Goal: Information Seeking & Learning: Learn about a topic

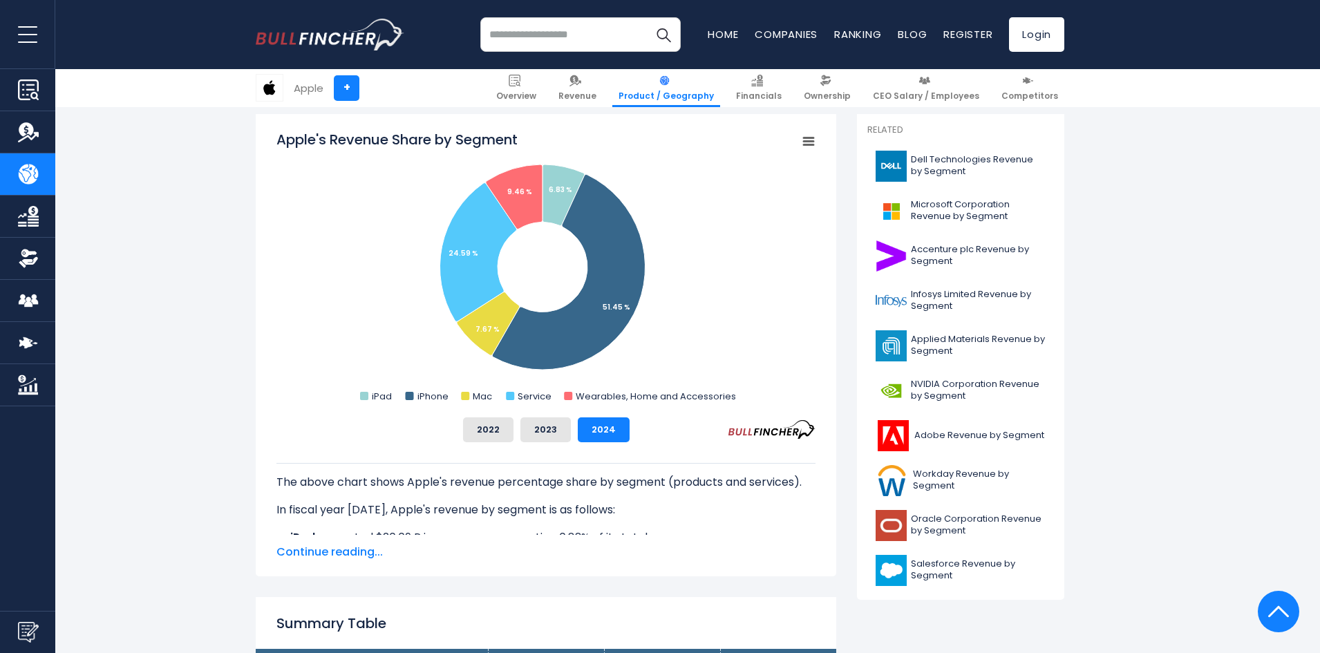
scroll to position [346, 0]
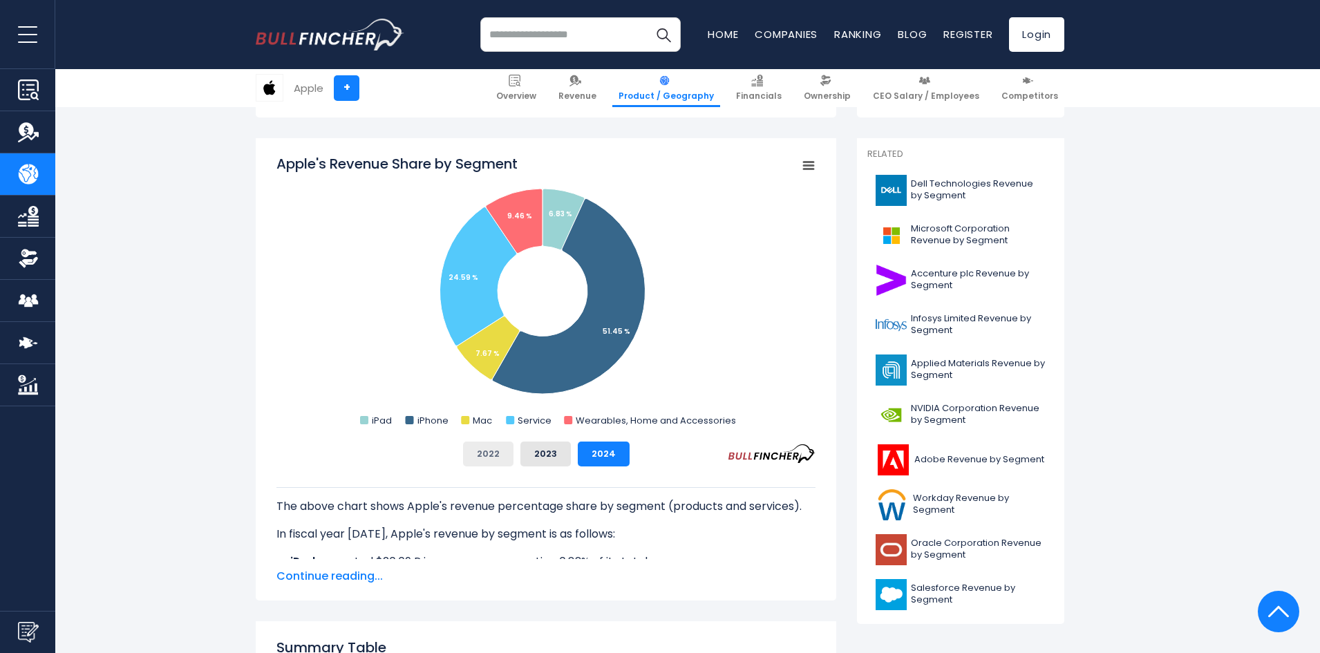
click at [494, 460] on button "2022" at bounding box center [488, 454] width 50 height 25
click at [545, 459] on button "2023" at bounding box center [546, 454] width 50 height 25
click at [620, 451] on button "2024" at bounding box center [604, 454] width 52 height 25
drag, startPoint x: 953, startPoint y: 503, endPoint x: 1300, endPoint y: 326, distance: 389.9
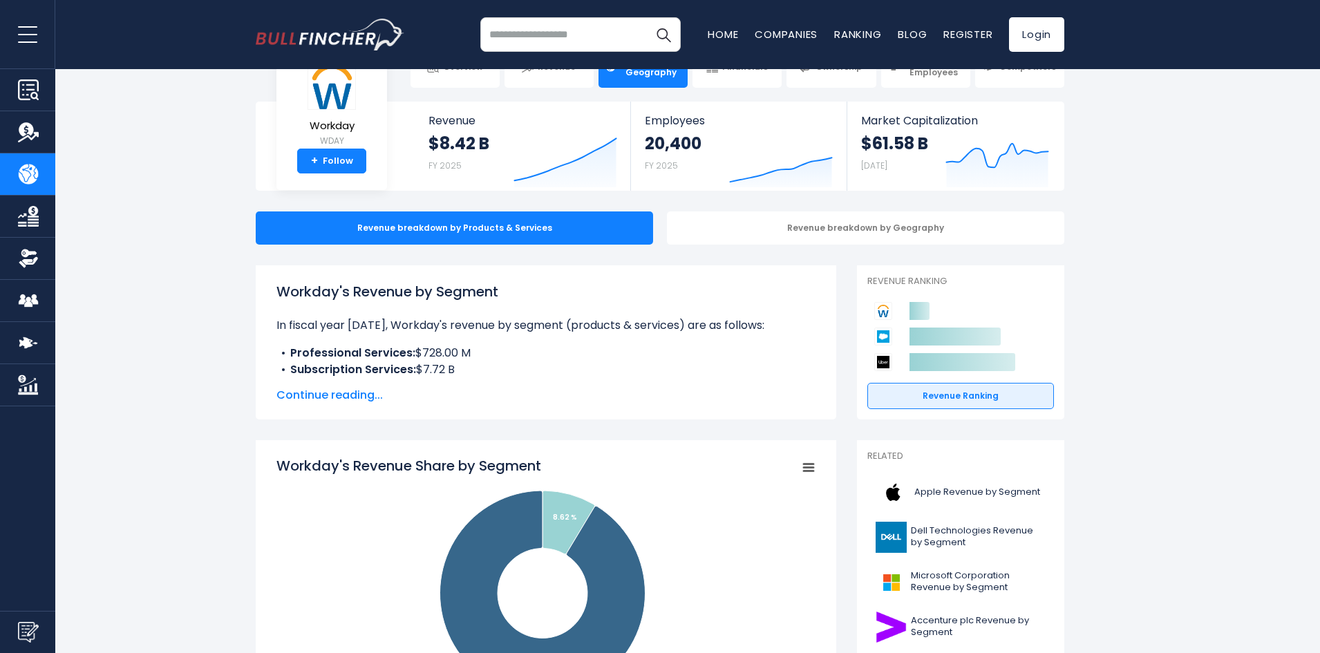
scroll to position [346, 0]
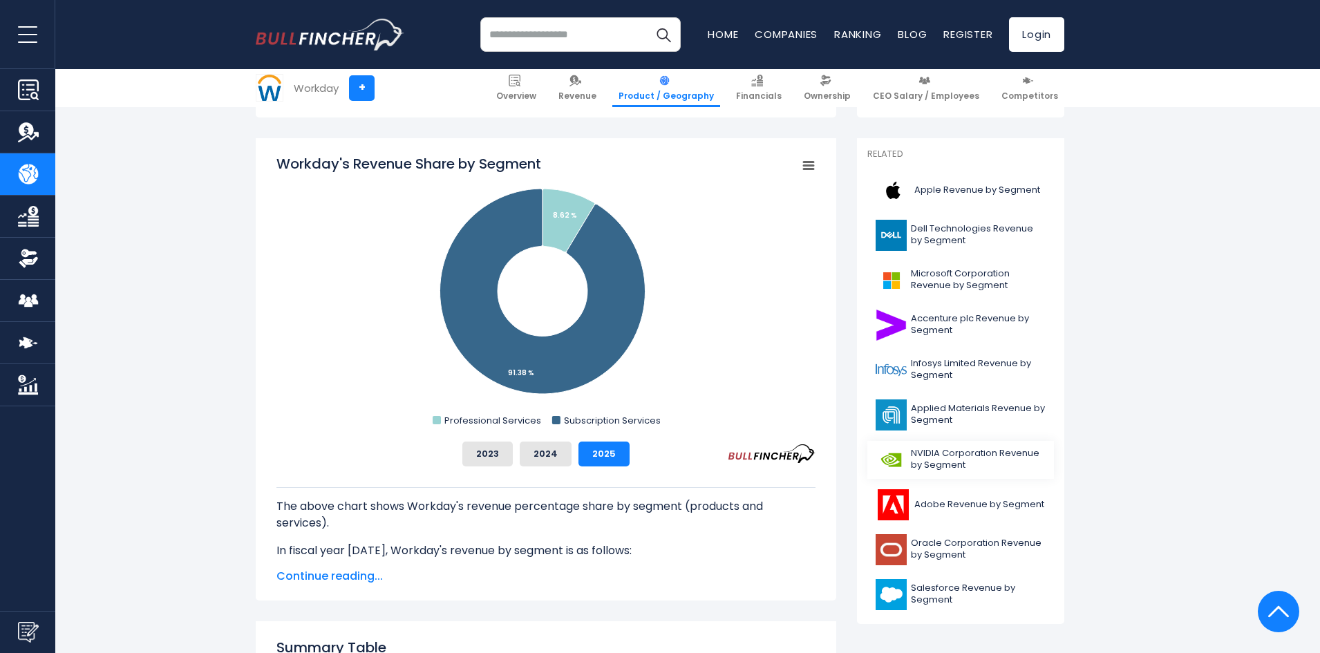
click at [957, 463] on span "NVIDIA Corporation Revenue by Segment" at bounding box center [978, 460] width 135 height 24
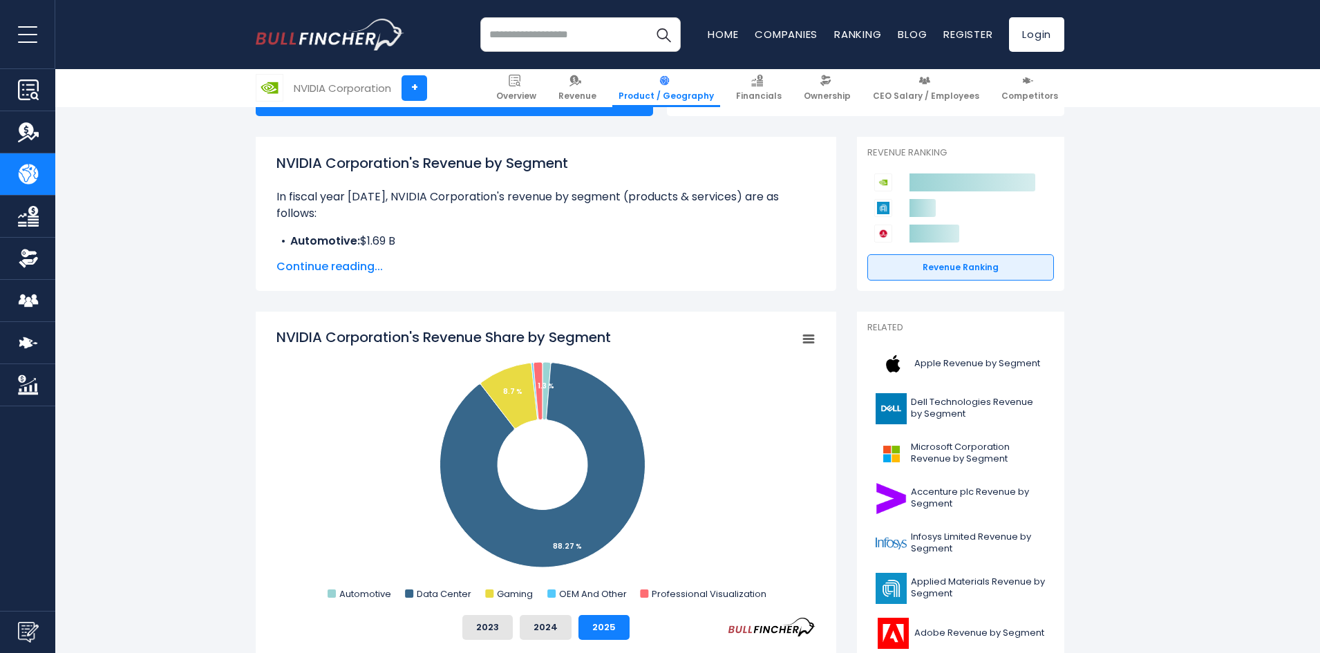
scroll to position [138, 0]
